Goal: Check status: Check status

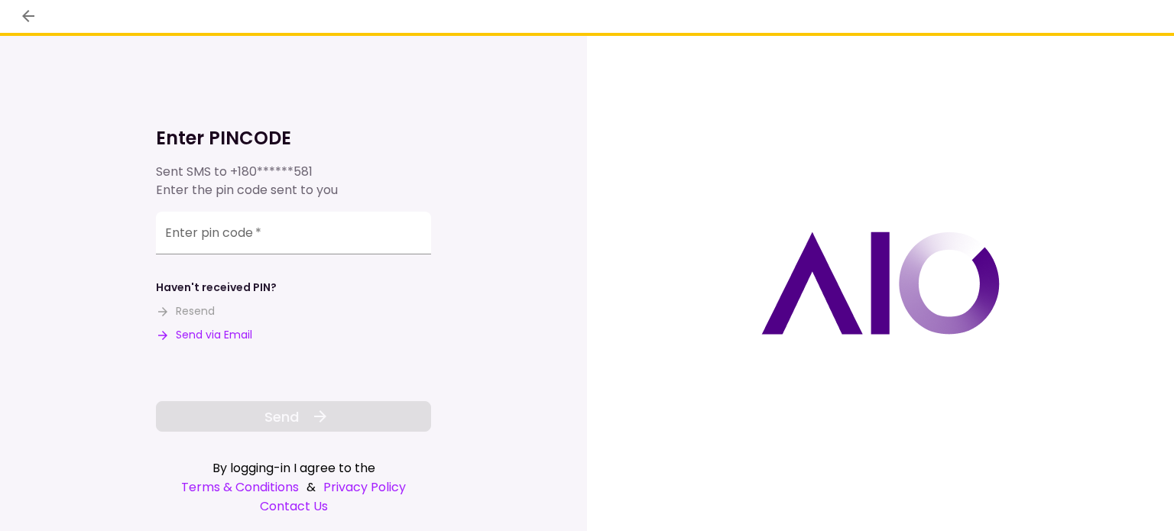
click at [221, 342] on button "Send via Email" at bounding box center [204, 335] width 96 height 16
click at [247, 235] on div "Enter pin code   *" at bounding box center [293, 233] width 275 height 43
paste input "******"
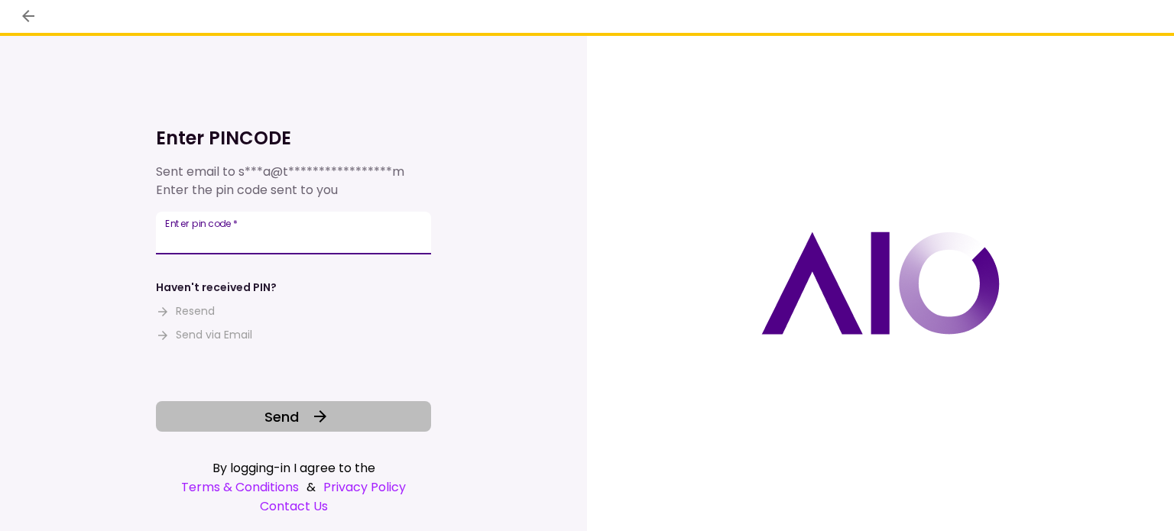
type input "******"
click at [264, 424] on span "Send" at bounding box center [281, 417] width 34 height 21
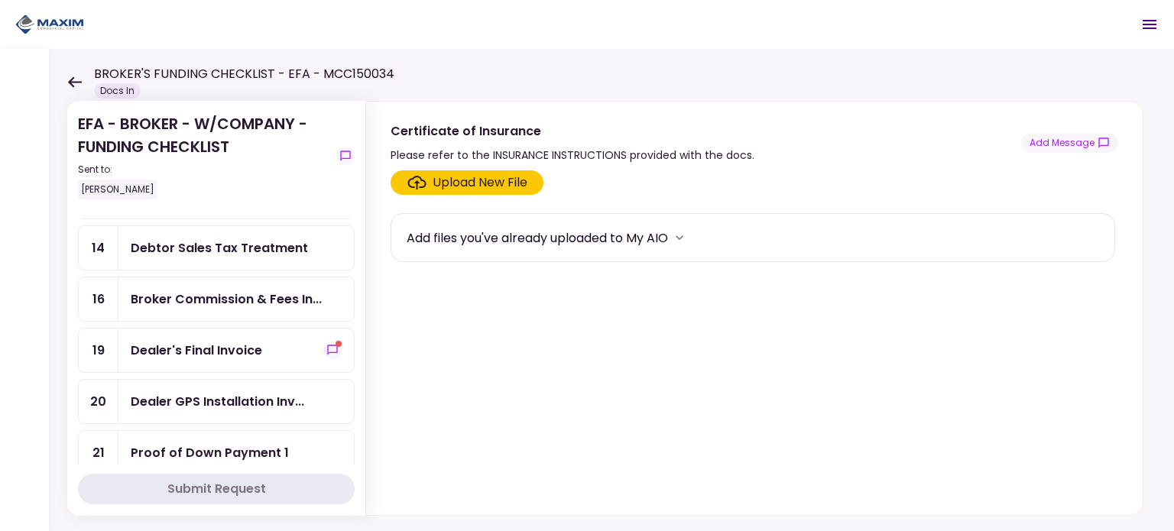
scroll to position [153, 0]
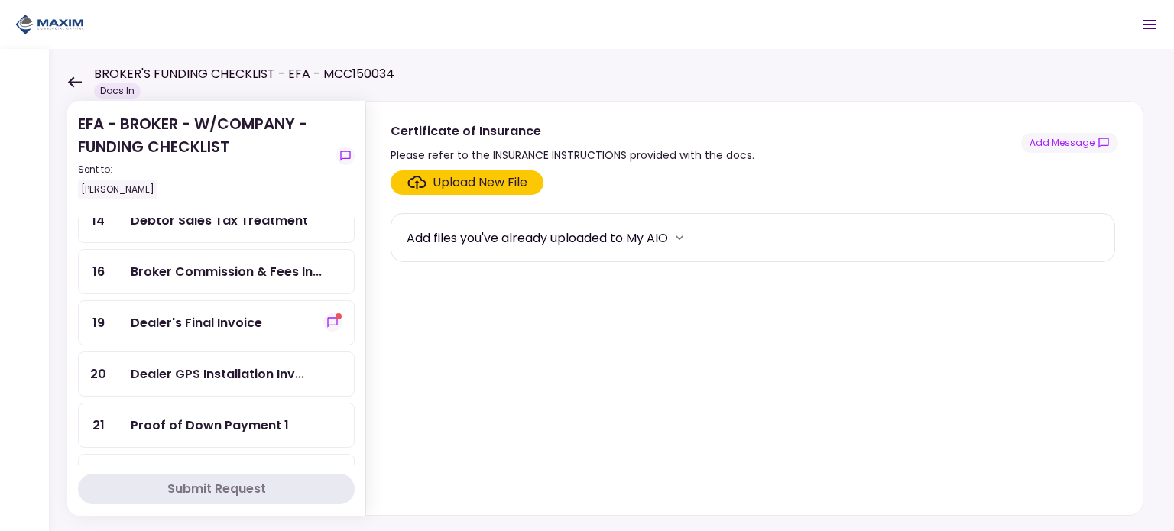
click at [261, 313] on div "Dealer's Final Invoice" at bounding box center [236, 322] width 211 height 19
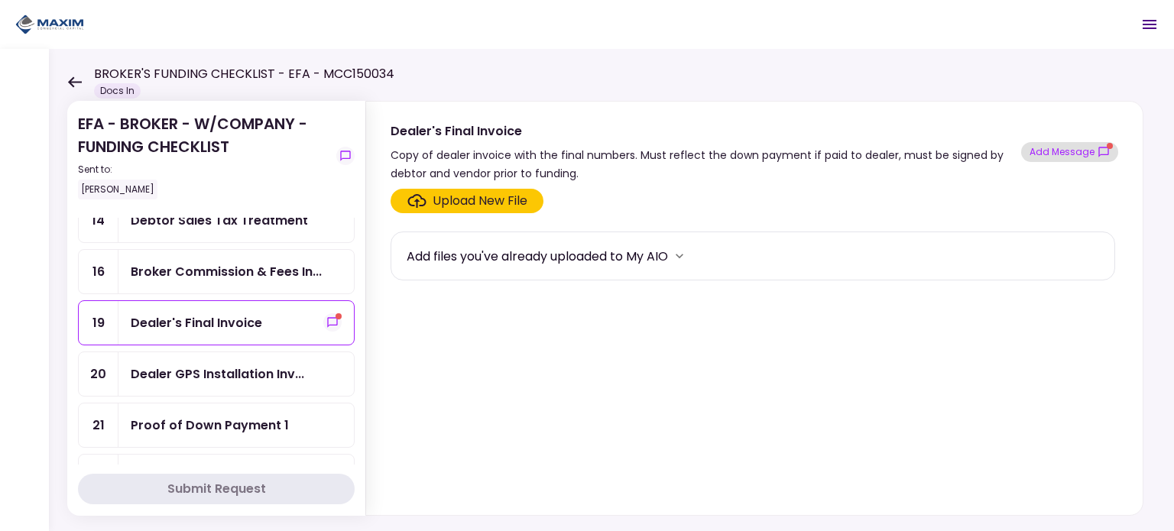
click at [1071, 157] on button "Add Message" at bounding box center [1069, 152] width 97 height 20
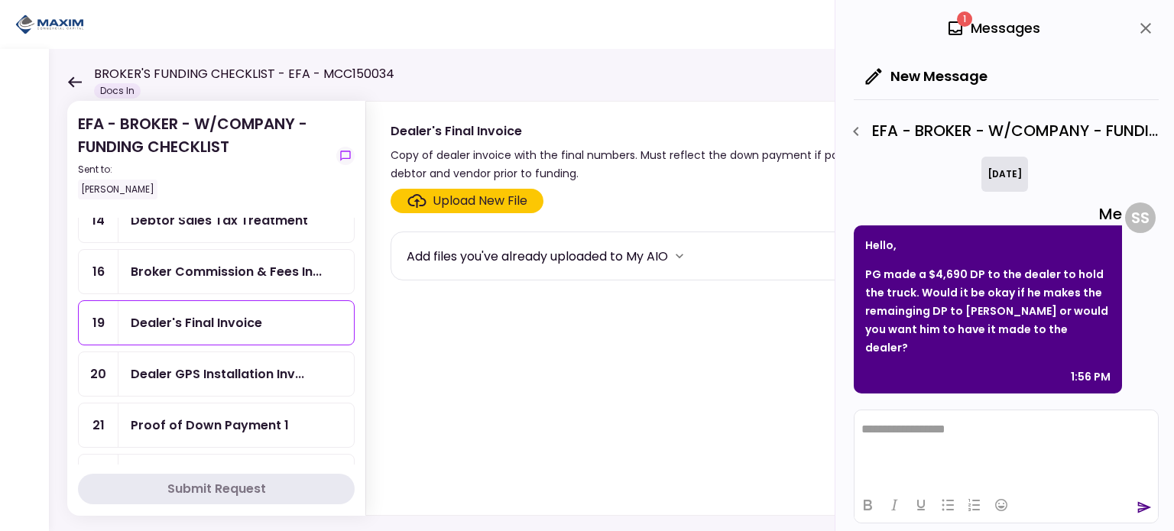
scroll to position [151, 0]
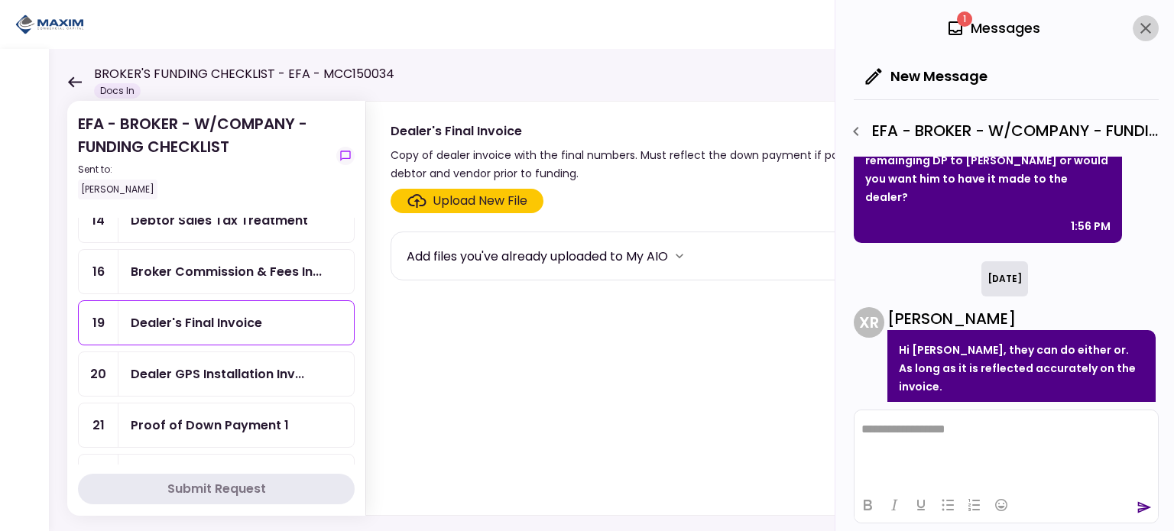
click at [1147, 39] on button "close" at bounding box center [1146, 28] width 26 height 26
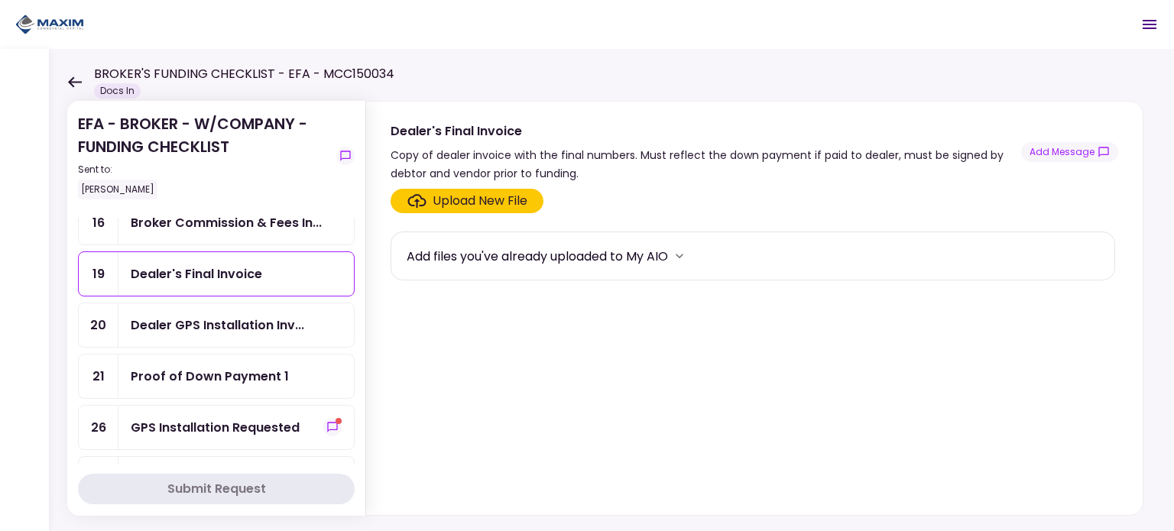
scroll to position [229, 0]
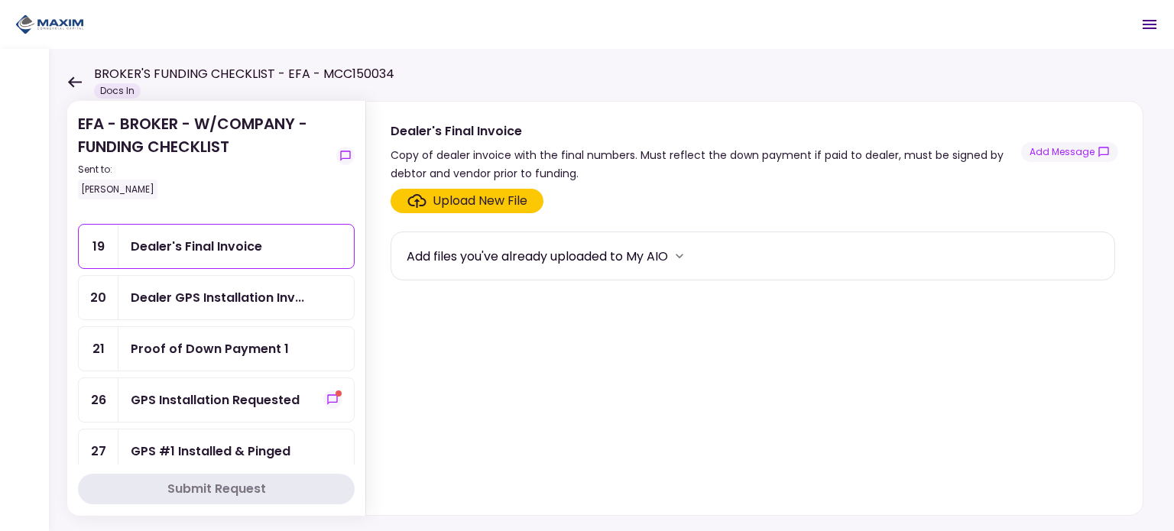
click at [269, 397] on div "GPS Installation Requested" at bounding box center [215, 400] width 169 height 19
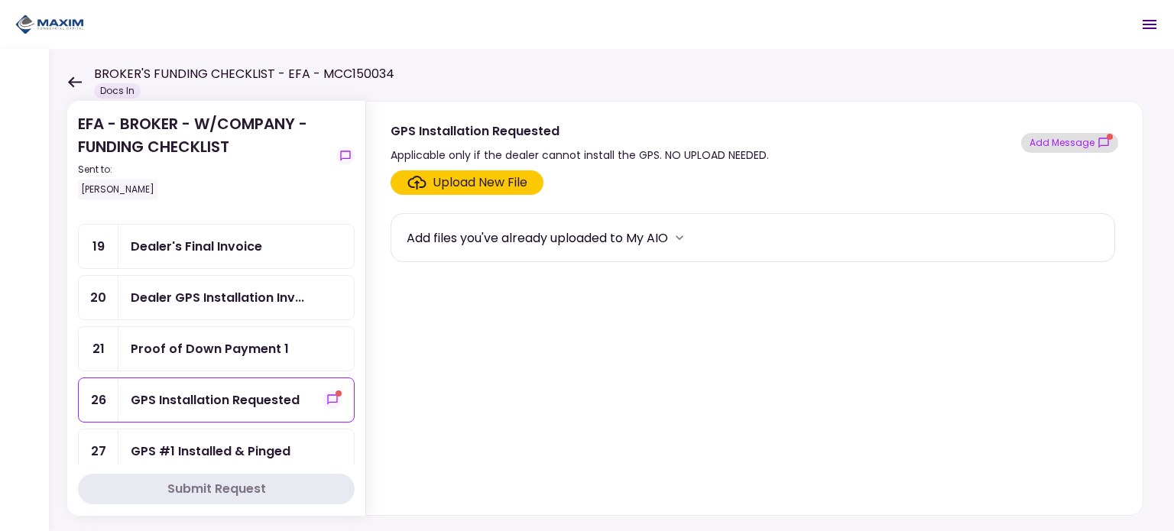
click at [1069, 144] on button "Add Message" at bounding box center [1069, 143] width 97 height 20
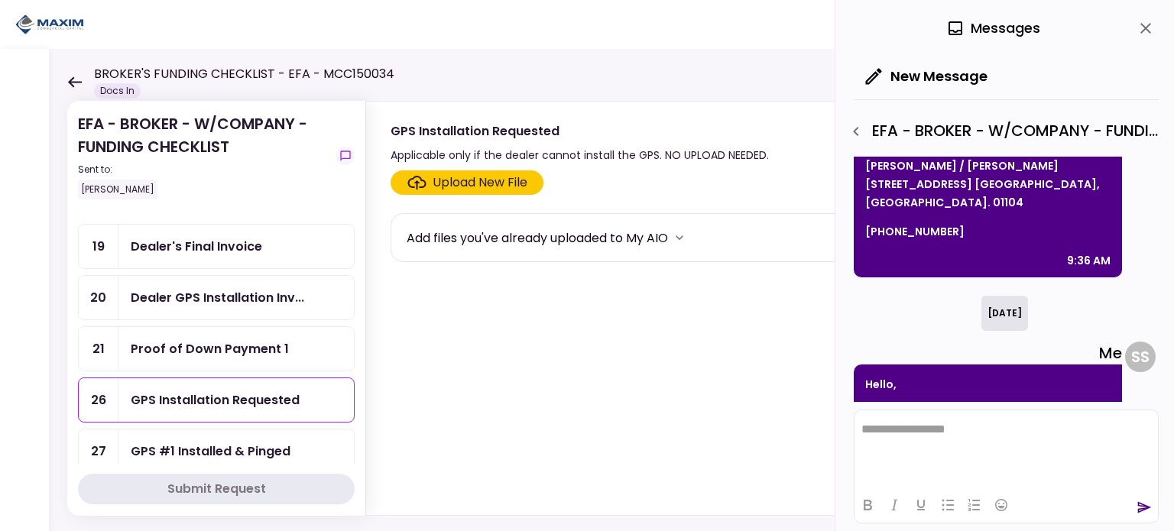
scroll to position [290, 0]
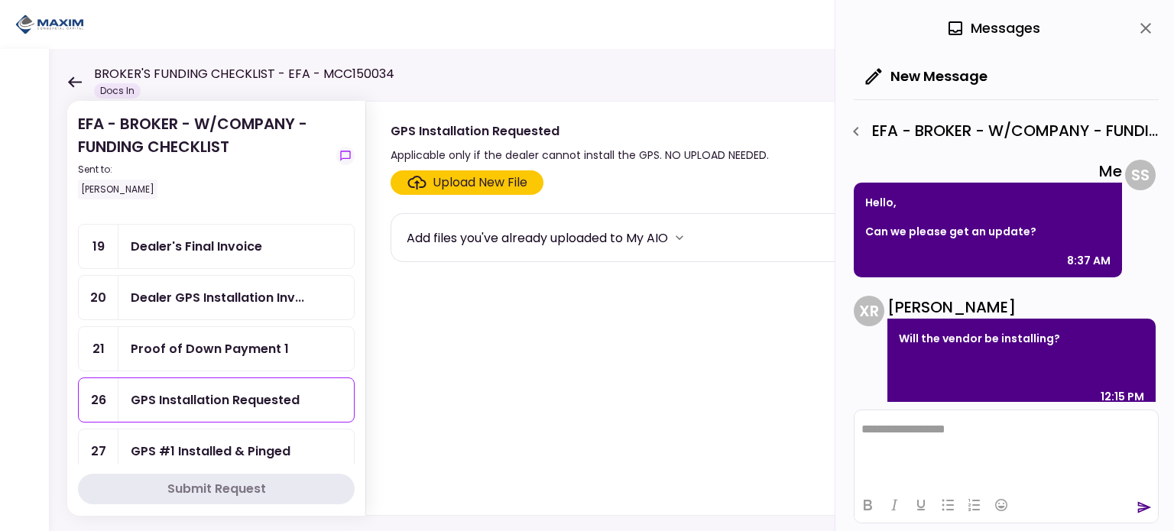
click at [1143, 31] on icon "close" at bounding box center [1146, 28] width 18 height 18
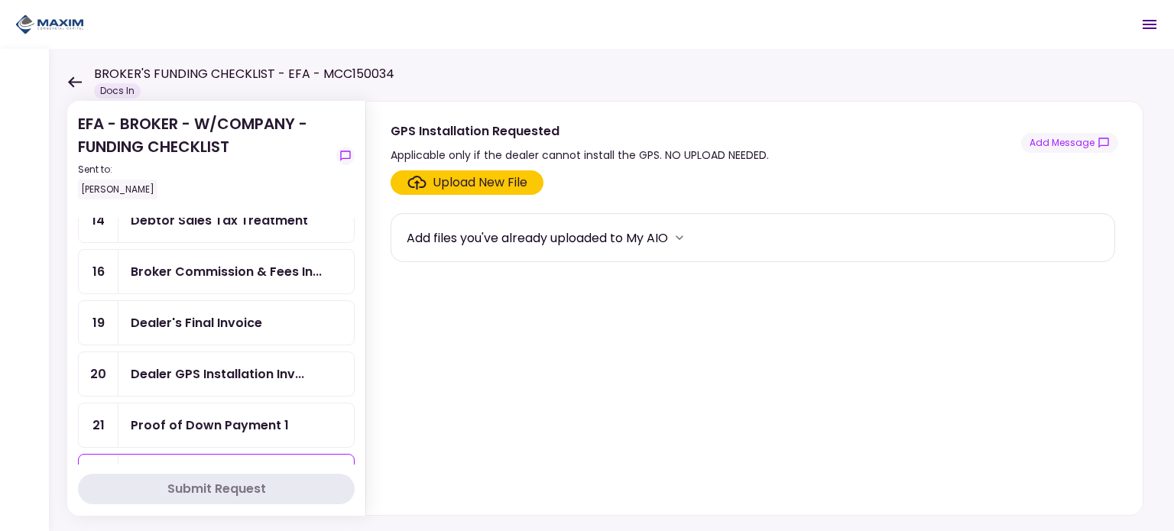
scroll to position [0, 0]
